Goal: Task Accomplishment & Management: Complete application form

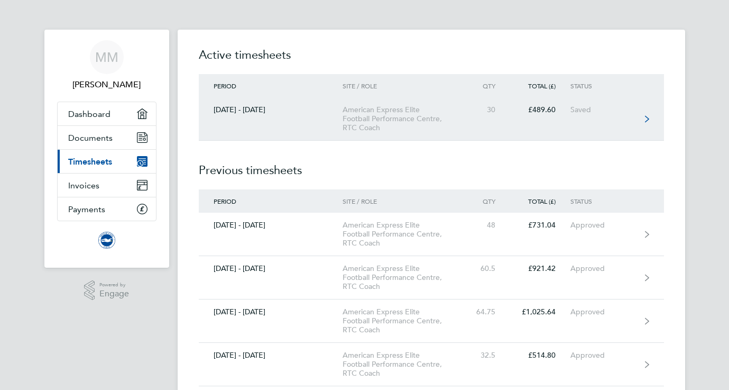
click at [255, 114] on link "[DATE] - [DATE] American Express Elite Football Performance Centre, RTC Coach 3…" at bounding box center [431, 118] width 465 height 43
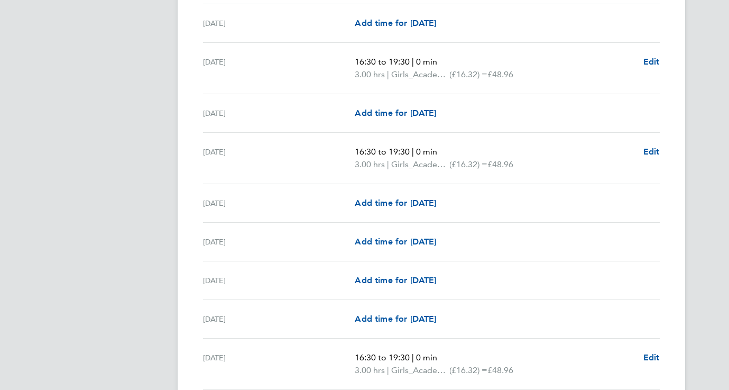
scroll to position [893, 0]
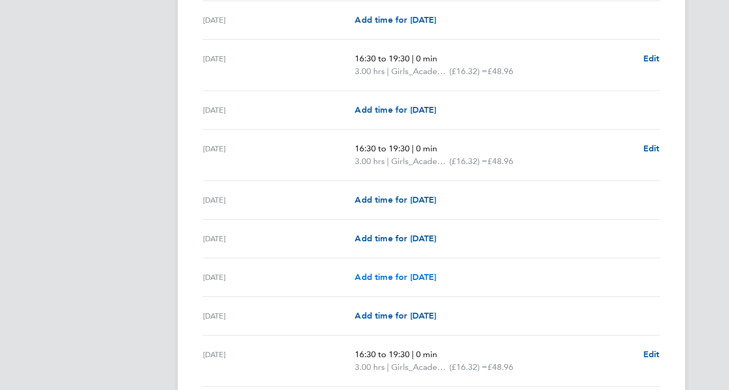
click at [385, 280] on span "Add time for [DATE]" at bounding box center [395, 277] width 81 height 10
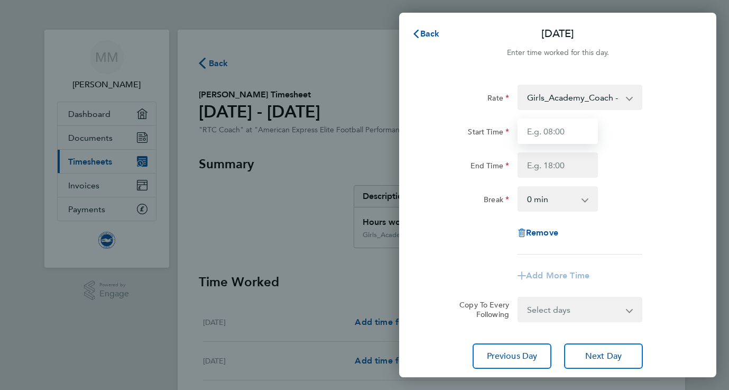
click at [579, 137] on input "Start Time" at bounding box center [558, 130] width 80 height 25
type input "08:00"
click at [558, 167] on input "End Time" at bounding box center [558, 164] width 80 height 25
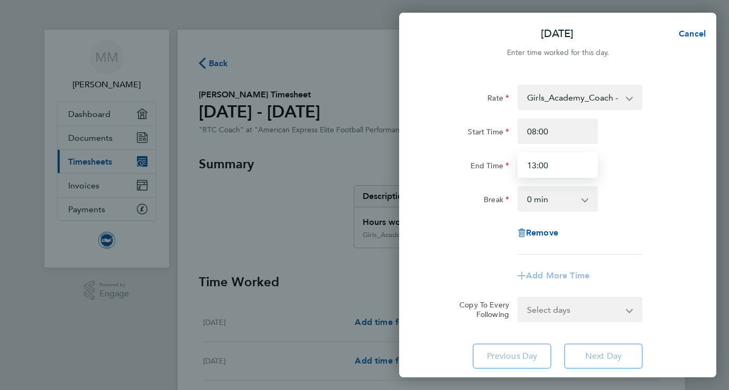
type input "13:00"
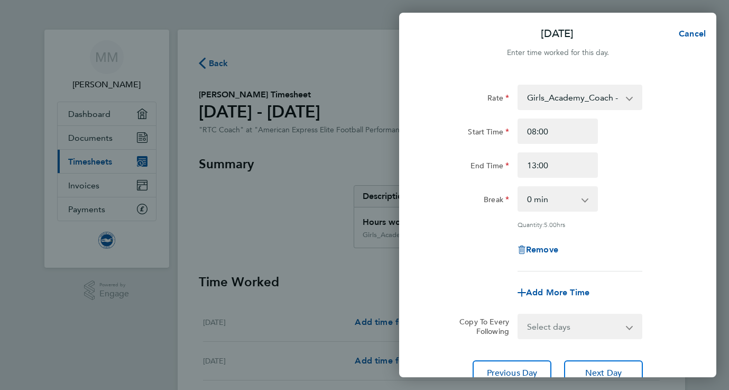
click at [683, 173] on div "End Time 13:00" at bounding box center [558, 164] width 267 height 25
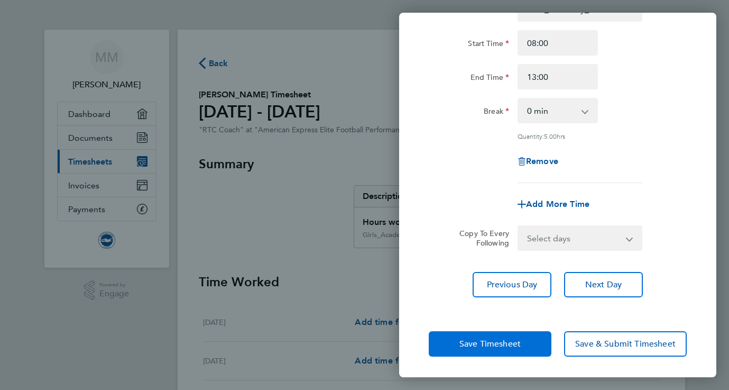
scroll to position [88, 0]
click at [466, 349] on button "Save Timesheet" at bounding box center [490, 344] width 123 height 25
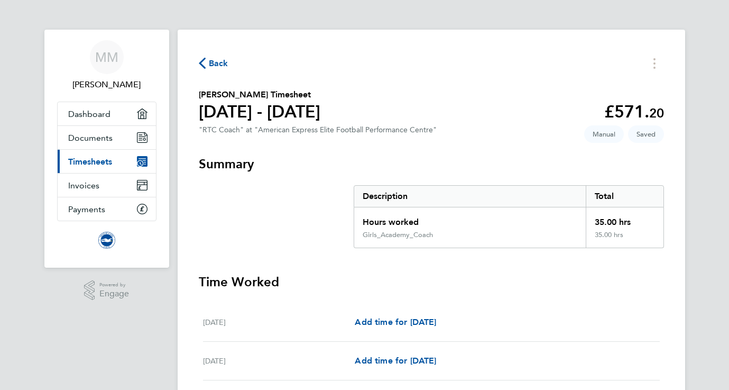
click at [209, 62] on span "Back" at bounding box center [219, 63] width 20 height 13
